Goal: Check status: Check status

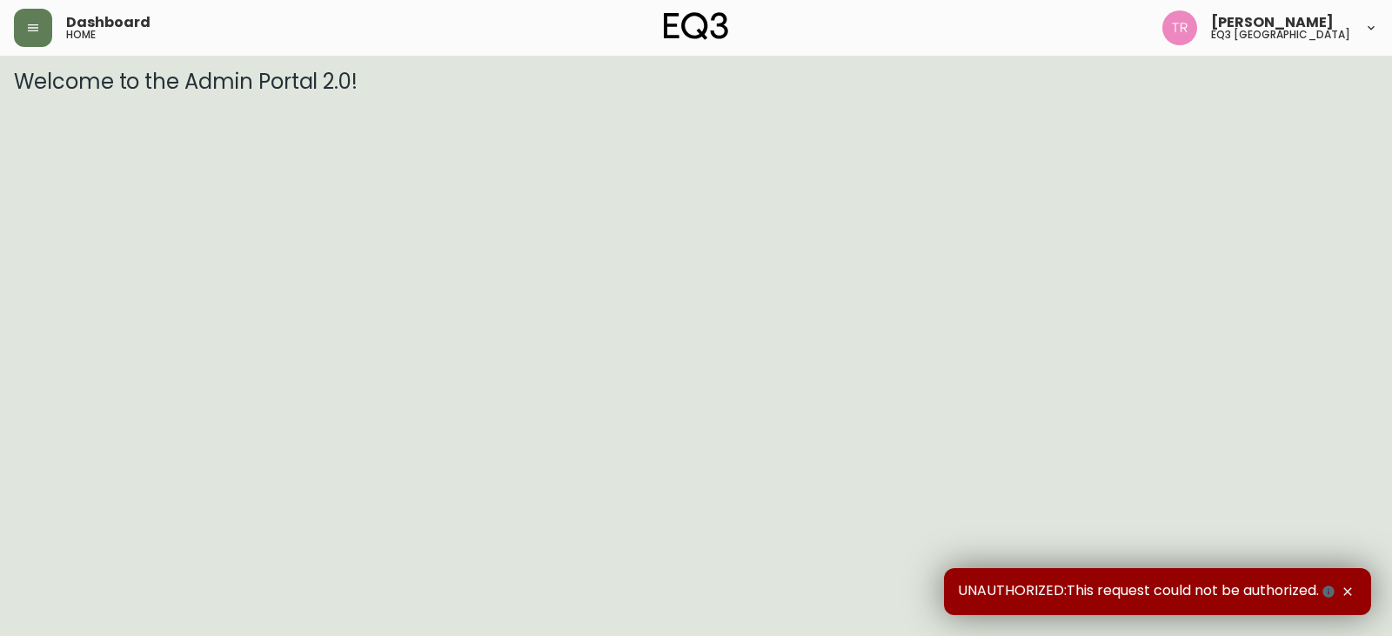
click at [827, 94] on html "Dashboard home Tod Reykdal eq3 winnipeg Welcome to the Admin Portal 2.0! UNAUTH…" at bounding box center [696, 47] width 1392 height 94
click at [21, 23] on button "button" at bounding box center [33, 28] width 38 height 38
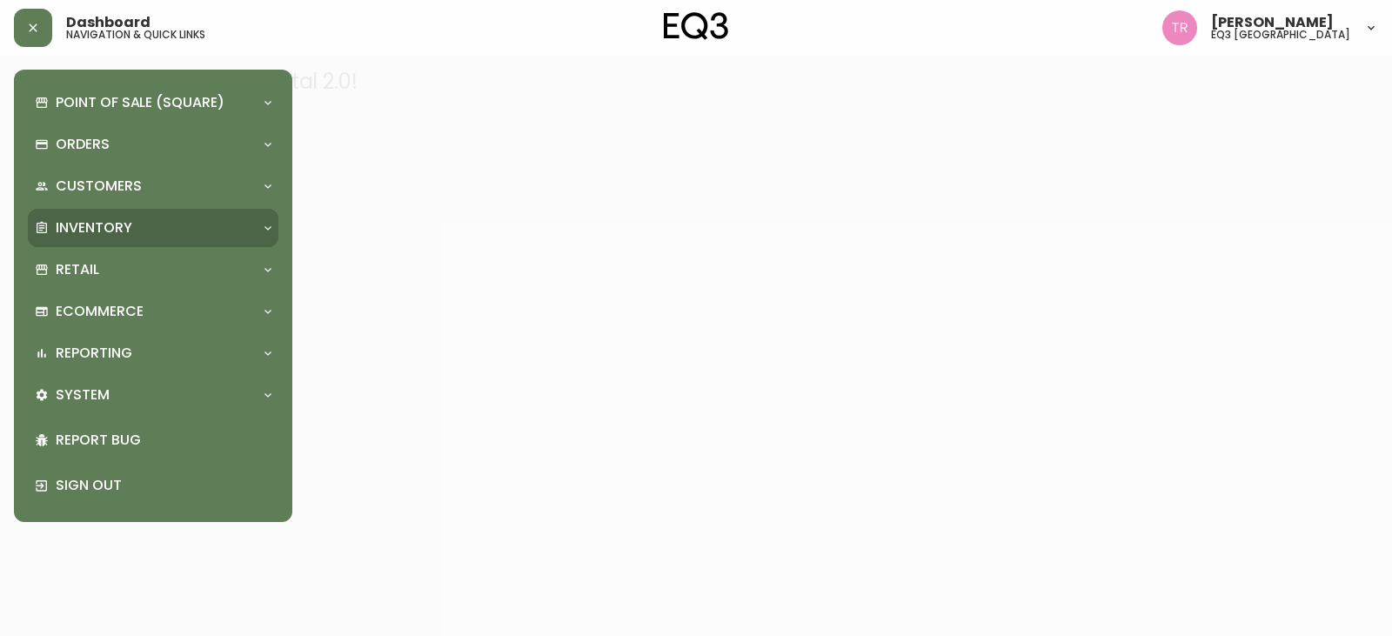
drag, startPoint x: 80, startPoint y: 231, endPoint x: 92, endPoint y: 251, distance: 23.4
click at [80, 231] on p "Inventory" at bounding box center [94, 227] width 77 height 19
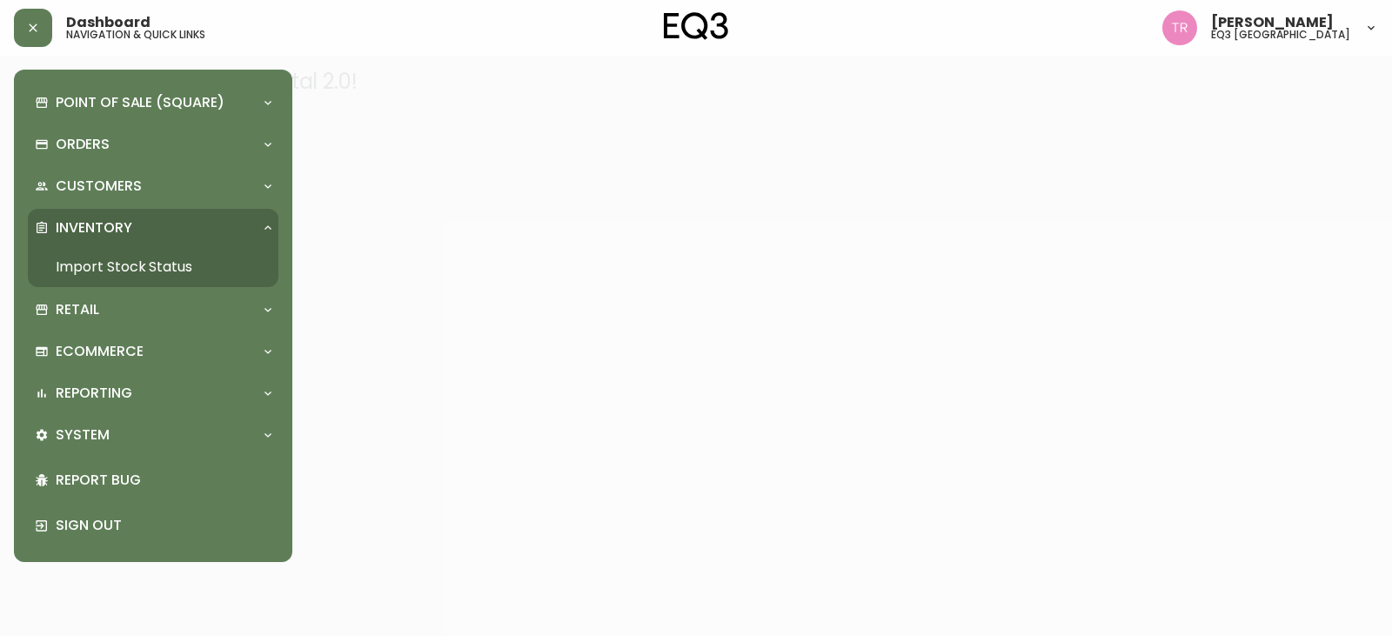
click at [106, 263] on link "Import Stock Status" at bounding box center [153, 267] width 251 height 40
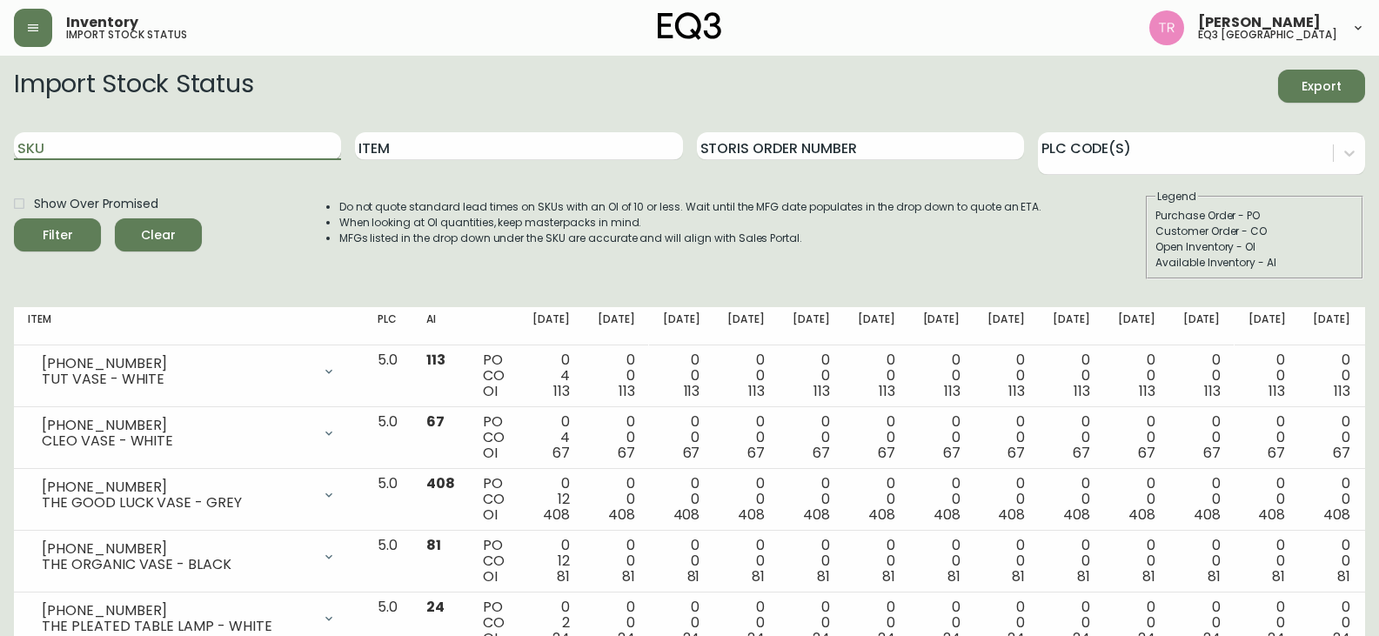
click at [187, 150] on input "SKU" at bounding box center [177, 146] width 327 height 28
click at [14, 218] on button "Filter" at bounding box center [57, 234] width 87 height 33
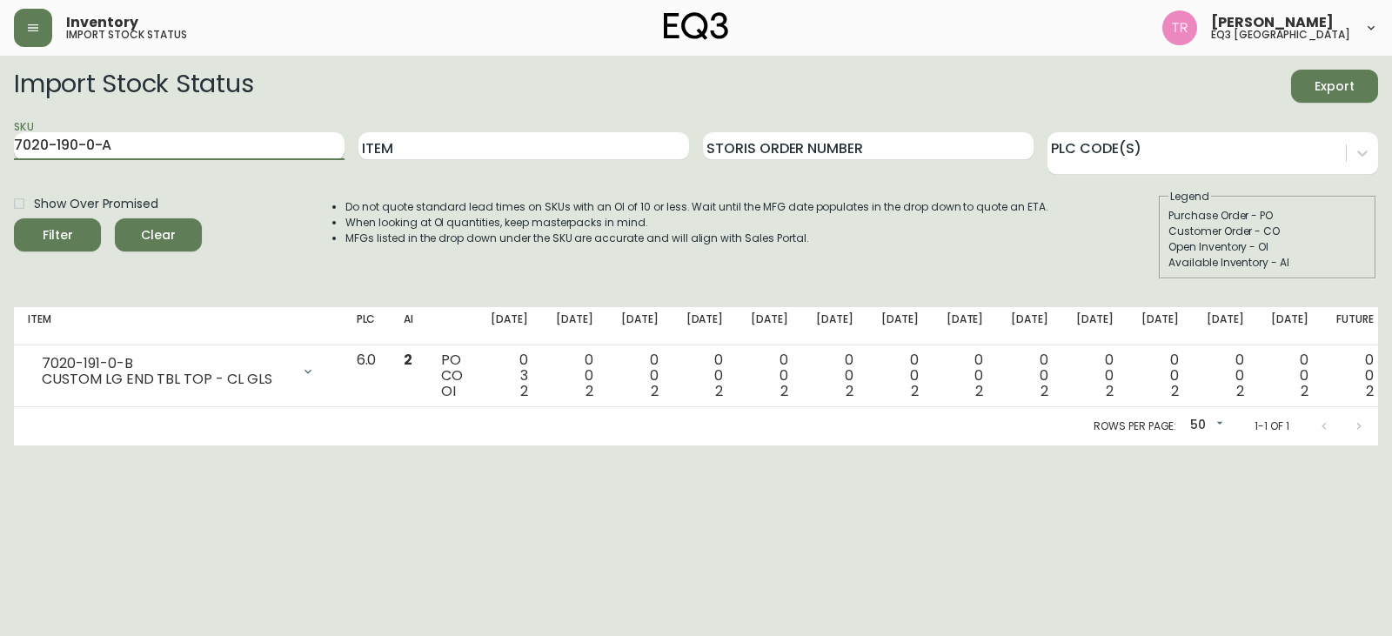
type input "7020-190-0-A"
click at [14, 218] on button "Filter" at bounding box center [57, 234] width 87 height 33
